Goal: Transaction & Acquisition: Purchase product/service

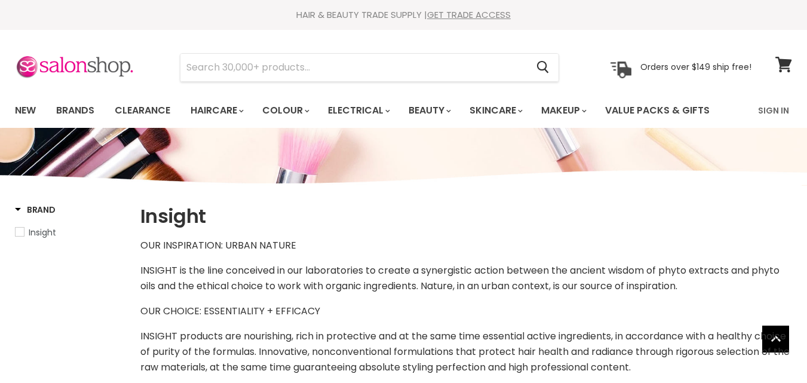
select select "manual"
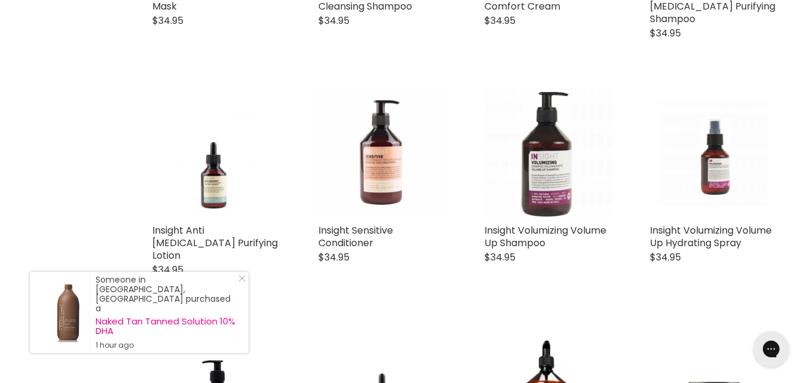
scroll to position [1788, 0]
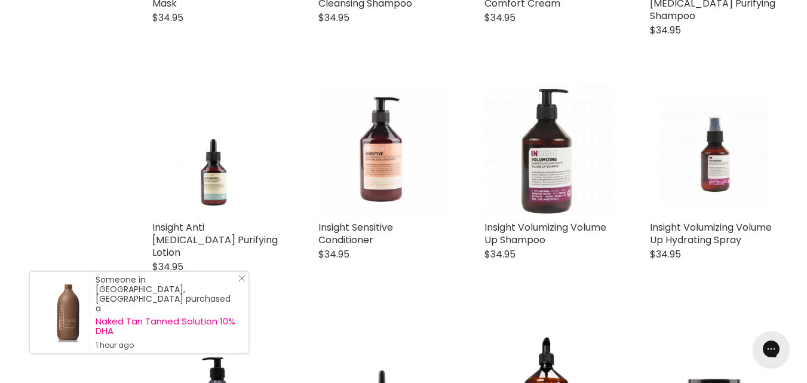
click at [242, 281] on line "Close Icon" at bounding box center [242, 278] width 6 height 6
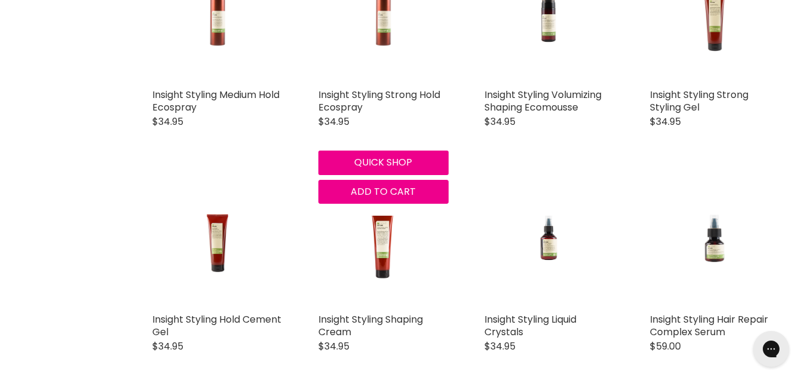
scroll to position [2395, 0]
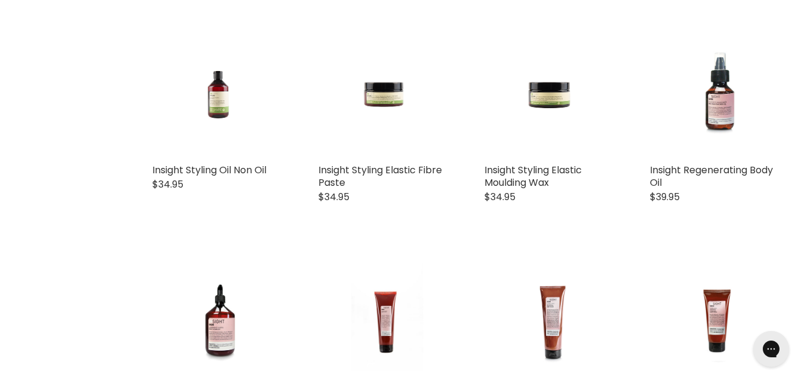
select select "manual"
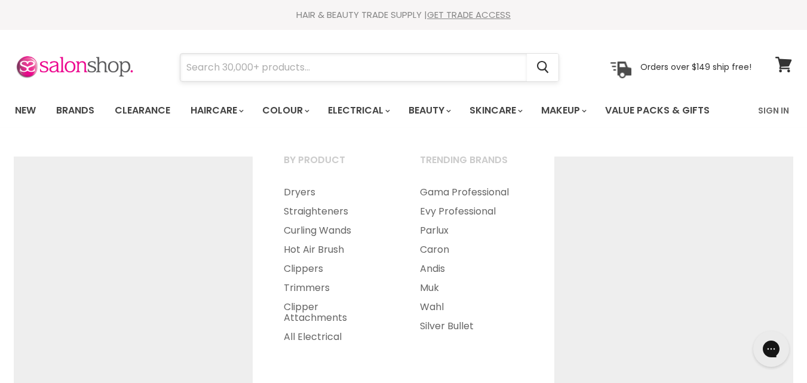
click at [361, 64] on input "Search" at bounding box center [353, 67] width 346 height 27
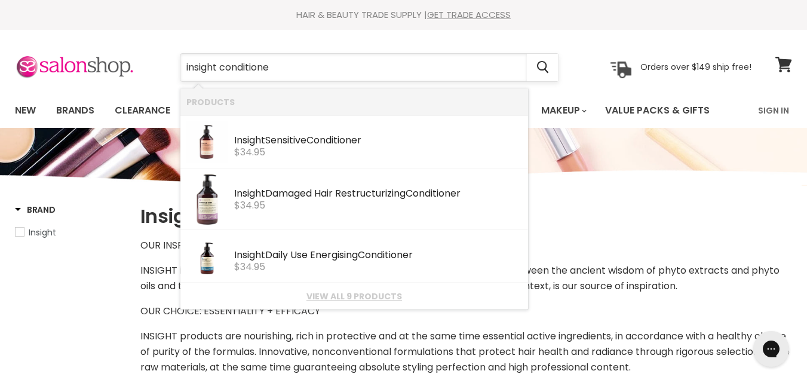
type input "insight conditioner"
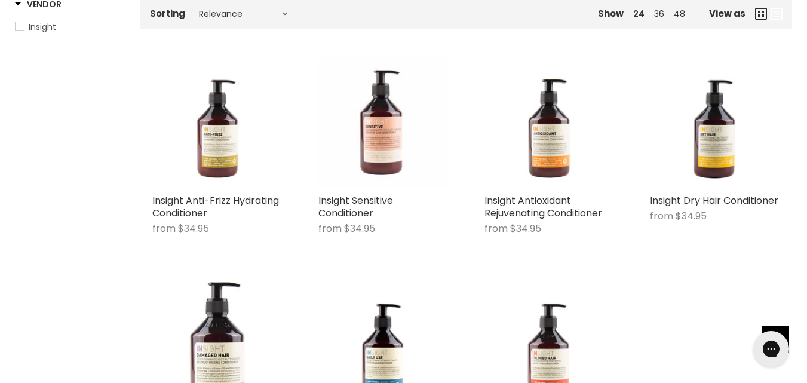
scroll to position [211, 0]
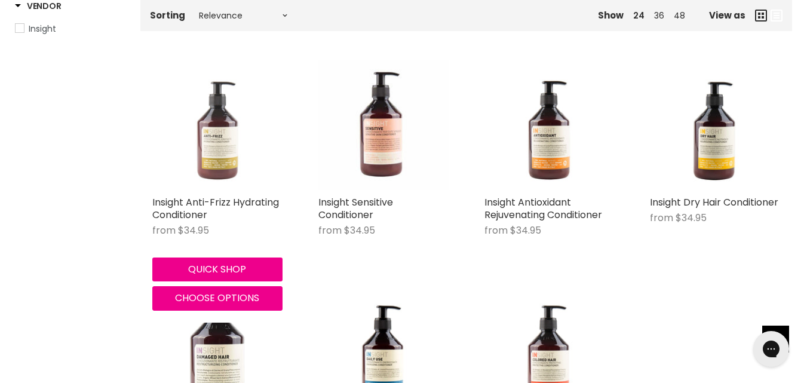
click at [234, 131] on img "Main content" at bounding box center [217, 124] width 130 height 128
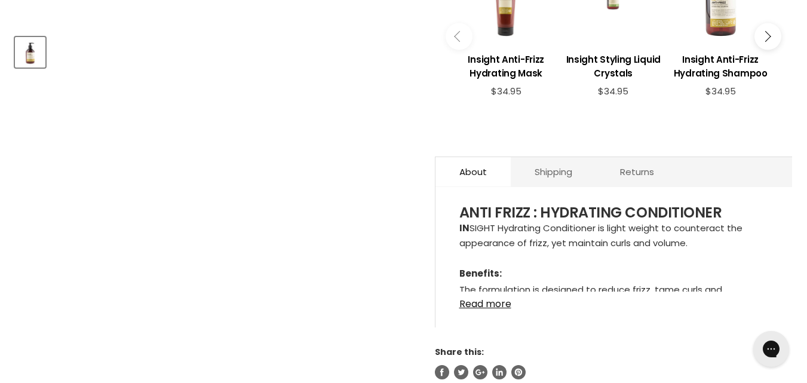
scroll to position [520, 0]
click at [473, 305] on link "Read more" at bounding box center [613, 300] width 309 height 18
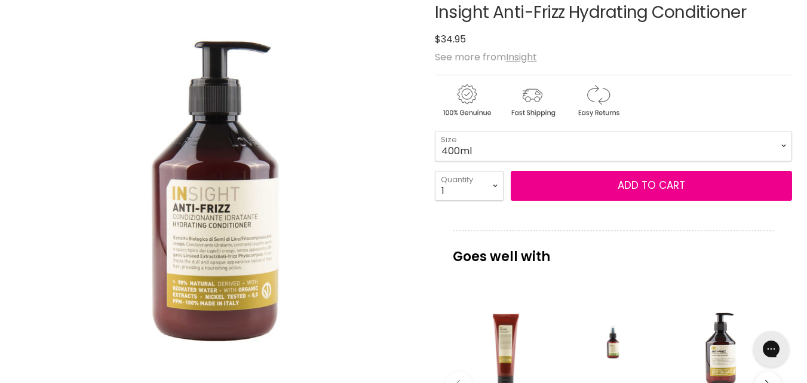
scroll to position [168, 0]
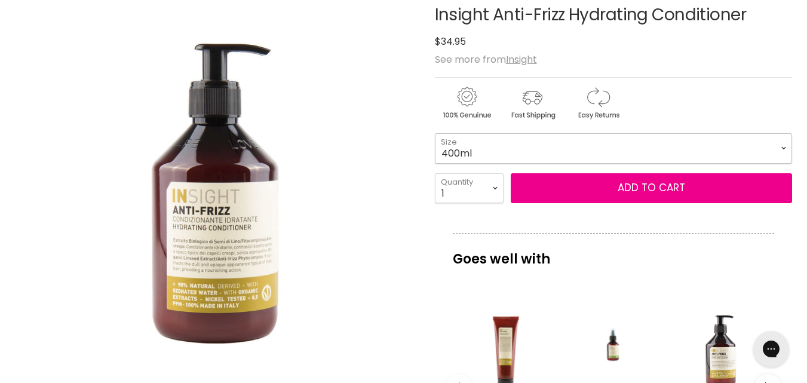
click at [472, 150] on select "400ml 900ml" at bounding box center [613, 148] width 357 height 30
click at [435, 133] on select "400ml 900ml" at bounding box center [613, 148] width 357 height 30
select select "900ml"
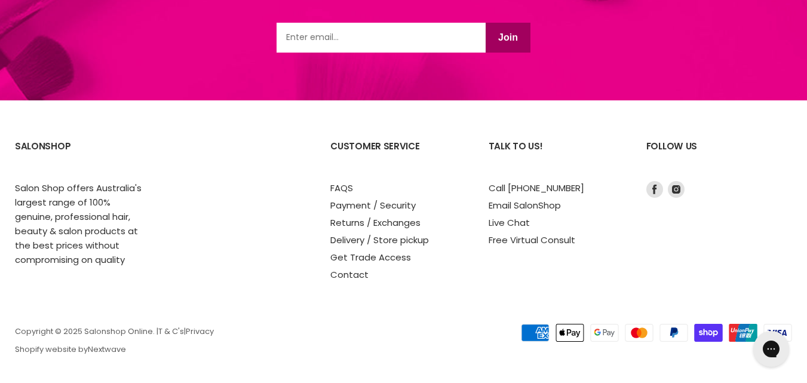
scroll to position [1790, 0]
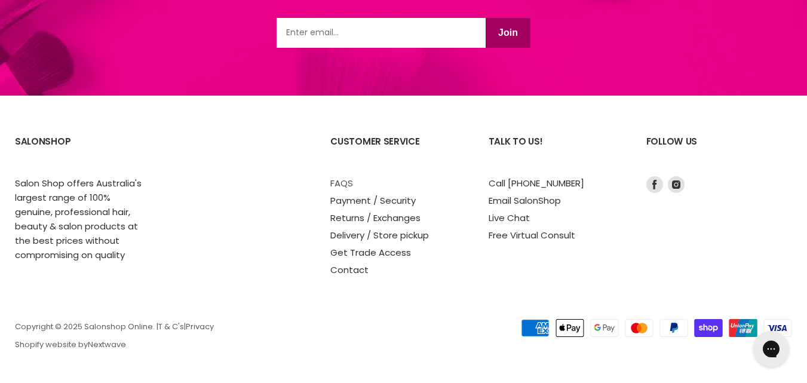
click at [349, 183] on link "FAQS" at bounding box center [341, 183] width 23 height 13
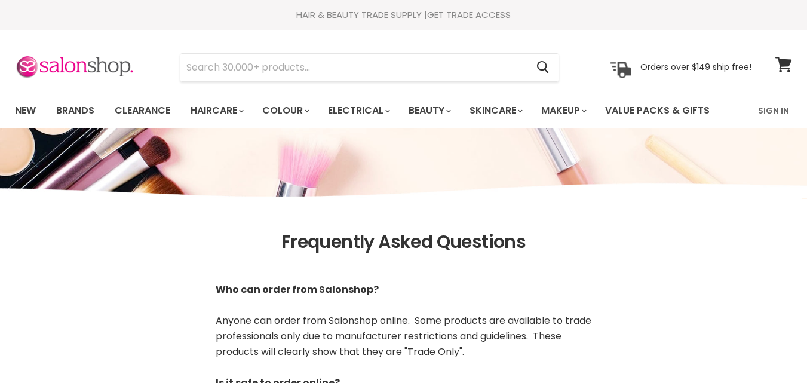
scroll to position [263, 0]
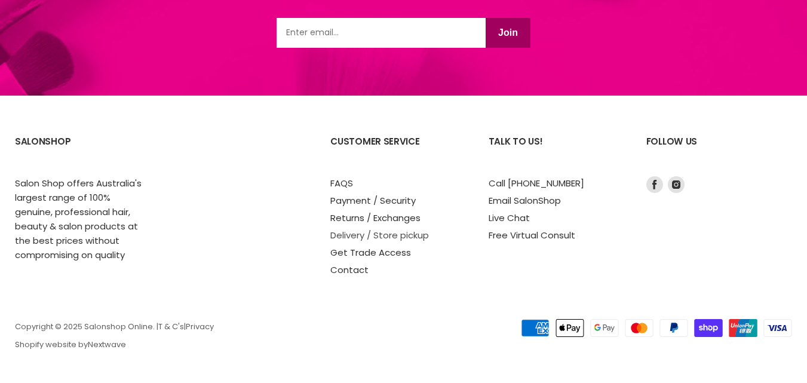
scroll to position [1379, 0]
click at [355, 235] on link "Delivery / Store pickup" at bounding box center [379, 235] width 99 height 13
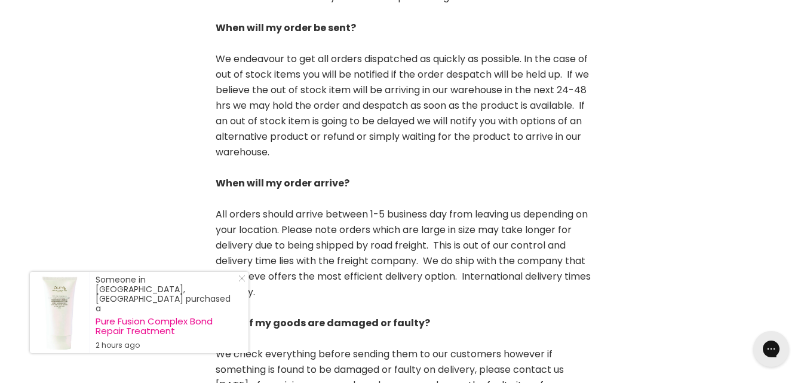
scroll to position [879, 0]
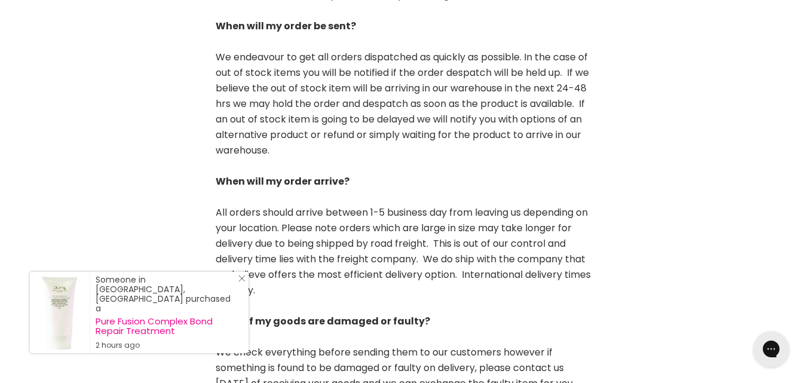
click at [242, 282] on icon "Close Icon" at bounding box center [241, 278] width 7 height 7
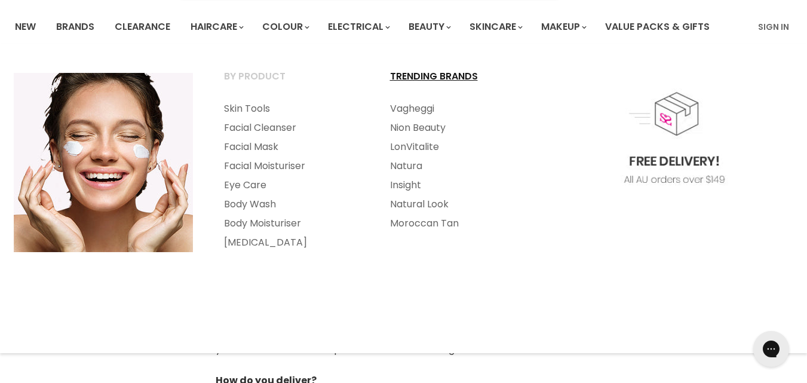
scroll to position [0, 0]
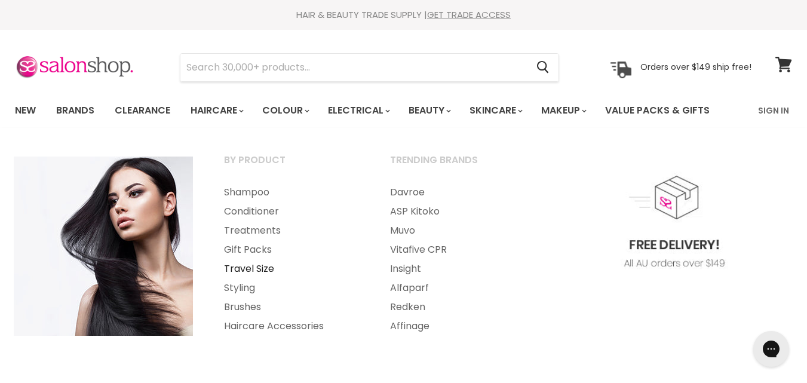
click at [242, 275] on link "Travel Size" at bounding box center [291, 268] width 164 height 19
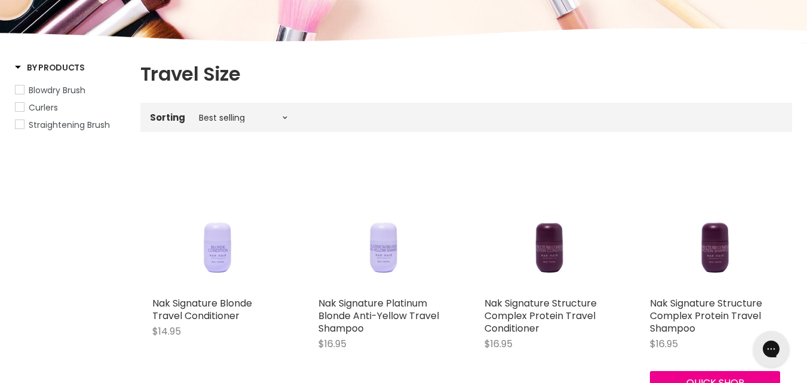
scroll to position [62, 0]
